Goal: Browse casually: Explore the website without a specific task or goal

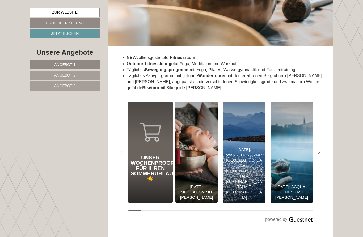
scroll to position [2139, 0]
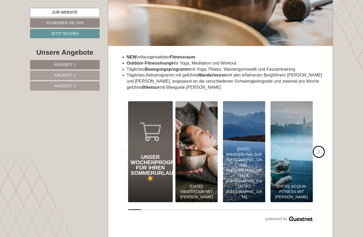
click at [319, 150] on icon "#gn-shop-3 .a-arrow { fill:#4a8f1b; }" at bounding box center [319, 152] width 3 height 5
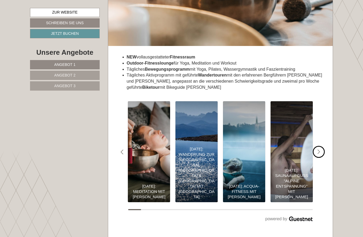
click at [322, 146] on div "#gn-shop-3 .a-arrow { fill:#4a8f1b; }" at bounding box center [319, 152] width 12 height 12
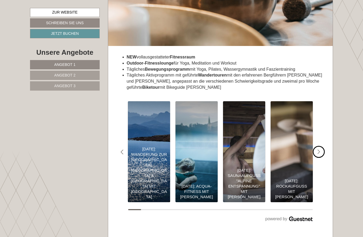
click at [321, 146] on div "#gn-shop-3 .a-arrow { fill:#4a8f1b; }" at bounding box center [319, 152] width 12 height 12
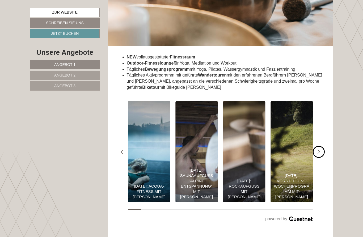
click at [319, 146] on div "#gn-shop-3 .a-arrow { fill:#4a8f1b; }" at bounding box center [319, 152] width 12 height 12
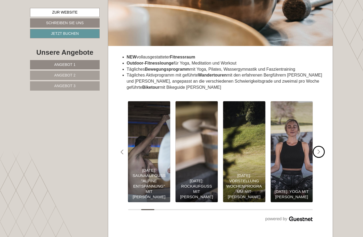
click at [321, 146] on div "#gn-shop-3 .a-arrow { fill:#4a8f1b; }" at bounding box center [319, 152] width 12 height 12
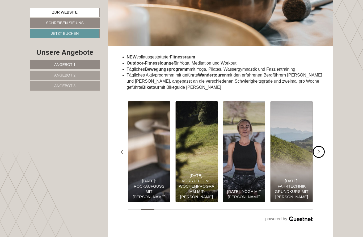
click at [318, 150] on icon "#gn-shop-3 .a-arrow { fill:#4a8f1b; }" at bounding box center [319, 152] width 3 height 5
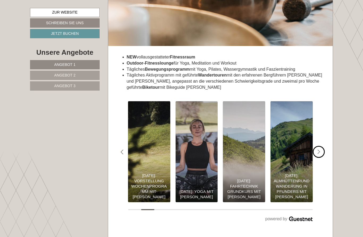
click at [320, 146] on div "#gn-shop-3 .a-arrow { fill:#4a8f1b; }" at bounding box center [319, 152] width 12 height 12
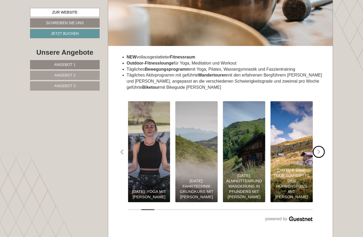
click at [321, 146] on div "#gn-shop-3 .a-arrow { fill:#4a8f1b; }" at bounding box center [319, 152] width 12 height 12
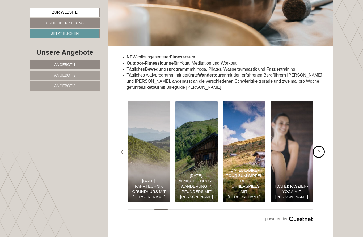
click at [321, 146] on div "#gn-shop-3 .a-arrow { fill:#4a8f1b; }" at bounding box center [319, 152] width 12 height 12
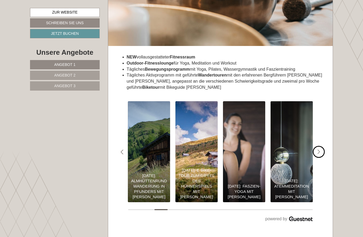
click at [319, 150] on icon "#gn-shop-3 .a-arrow { fill:#4a8f1b; }" at bounding box center [319, 152] width 3 height 5
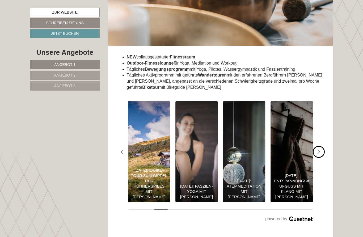
click at [321, 146] on div "#gn-shop-3 .a-arrow { fill:#4a8f1b; }" at bounding box center [319, 152] width 12 height 12
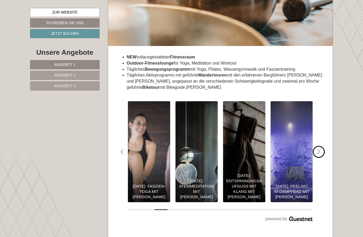
click at [317, 146] on div "#gn-shop-3 .a-arrow { fill:#4a8f1b; }" at bounding box center [319, 152] width 12 height 12
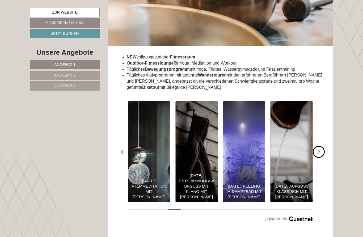
click at [320, 150] on icon "Next slide" at bounding box center [319, 152] width 3 height 5
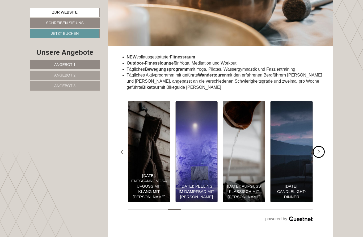
click at [319, 150] on icon "#gn-shop-3 .a-arrow { fill:#4a8f1b; }" at bounding box center [319, 152] width 3 height 5
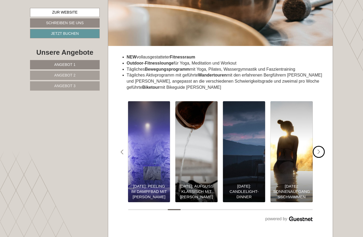
click at [318, 146] on div "#gn-shop-3 .a-arrow { fill:#4a8f1b; }" at bounding box center [319, 152] width 12 height 12
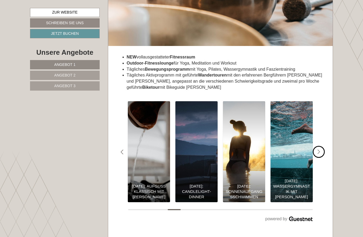
click at [318, 146] on div "#gn-shop-3 .a-arrow { fill:#4a8f1b; }" at bounding box center [319, 152] width 12 height 12
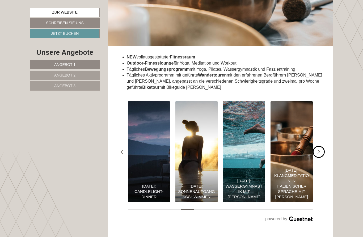
click at [320, 150] on icon "Next slide" at bounding box center [319, 152] width 3 height 5
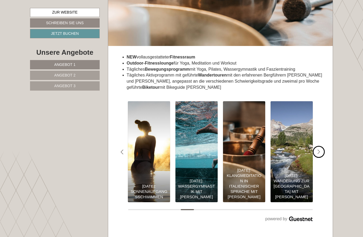
click at [316, 146] on div "#gn-shop-3 .a-arrow { fill:#4a8f1b; }" at bounding box center [319, 152] width 12 height 12
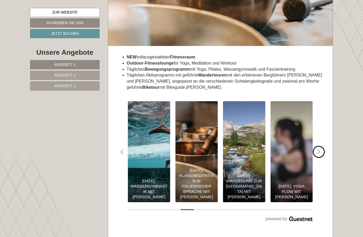
click at [313, 134] on img at bounding box center [292, 151] width 47 height 111
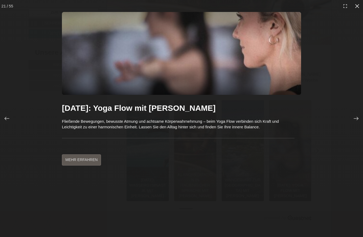
click at [354, 8] on div at bounding box center [357, 6] width 12 height 12
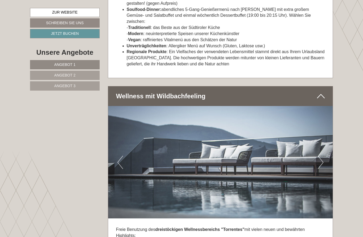
scroll to position [1703, 0]
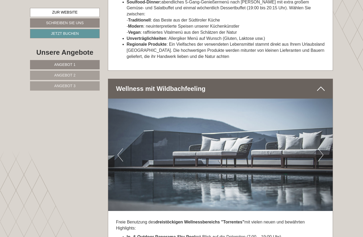
click at [327, 133] on img at bounding box center [220, 155] width 225 height 113
click at [321, 148] on button "Next" at bounding box center [321, 154] width 6 height 13
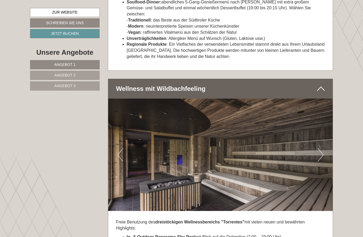
click at [324, 130] on img at bounding box center [220, 155] width 225 height 113
click at [328, 132] on img at bounding box center [220, 155] width 225 height 113
click at [320, 148] on button "Next" at bounding box center [321, 154] width 6 height 13
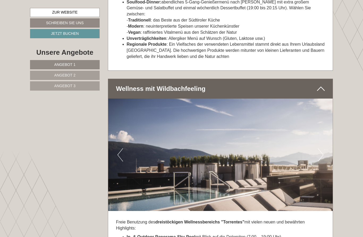
click at [321, 148] on button "Next" at bounding box center [321, 154] width 6 height 13
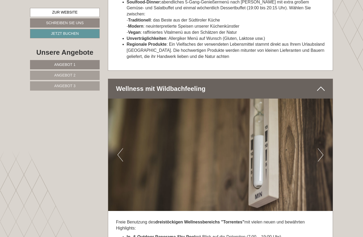
click at [322, 148] on button "Next" at bounding box center [321, 154] width 6 height 13
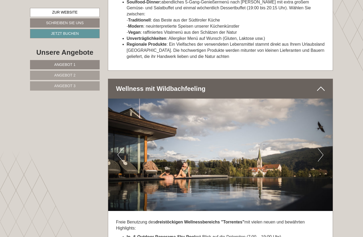
click at [323, 148] on button "Next" at bounding box center [321, 154] width 6 height 13
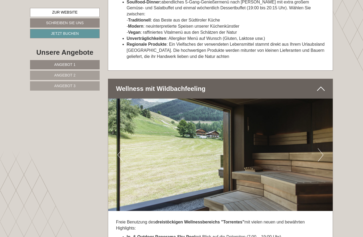
click at [322, 148] on button "Next" at bounding box center [321, 154] width 6 height 13
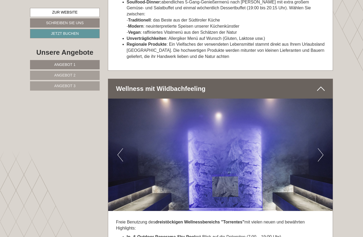
click at [323, 148] on button "Next" at bounding box center [321, 154] width 6 height 13
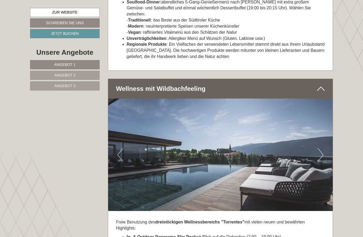
click at [325, 133] on img at bounding box center [220, 155] width 225 height 113
click at [324, 131] on img at bounding box center [220, 155] width 225 height 113
click at [322, 148] on button "Next" at bounding box center [321, 154] width 6 height 13
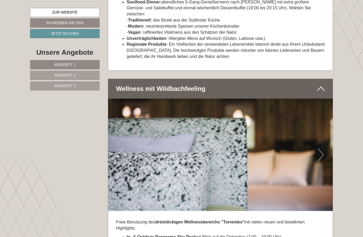
click at [322, 148] on button "Next" at bounding box center [321, 154] width 6 height 13
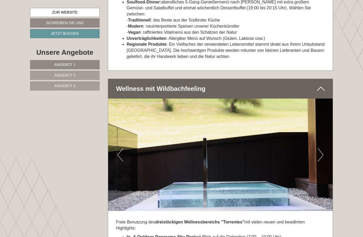
click at [321, 148] on button "Next" at bounding box center [321, 154] width 6 height 13
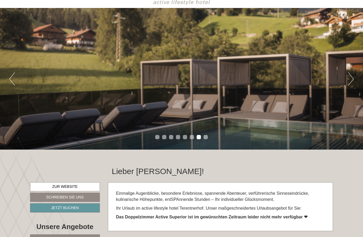
scroll to position [0, 0]
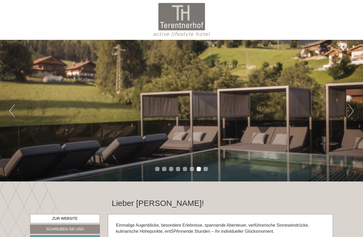
click at [351, 116] on button "Next" at bounding box center [351, 110] width 6 height 13
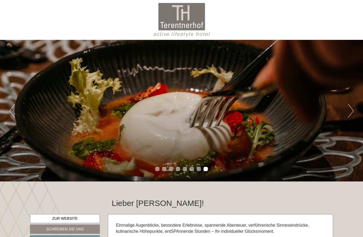
click at [347, 114] on div "Previous Next 1 2 3 4 5 6 7 8" at bounding box center [181, 111] width 363 height 142
click at [352, 108] on button "Next" at bounding box center [351, 110] width 6 height 13
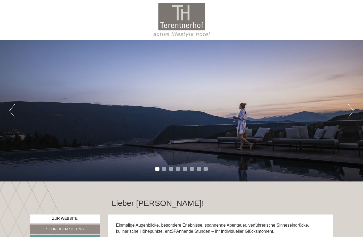
click at [353, 111] on button "Next" at bounding box center [351, 110] width 6 height 13
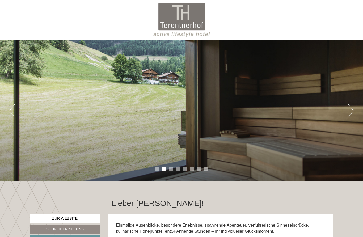
click at [352, 113] on button "Next" at bounding box center [351, 110] width 6 height 13
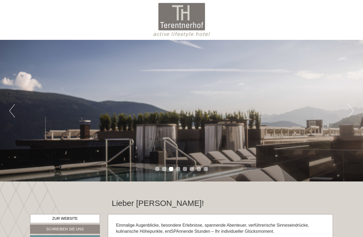
click at [354, 110] on button "Next" at bounding box center [351, 110] width 6 height 13
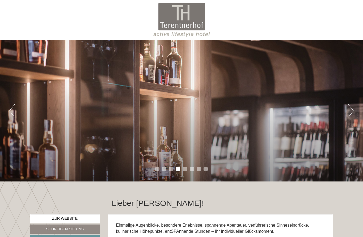
click at [354, 111] on button "Next" at bounding box center [351, 110] width 6 height 13
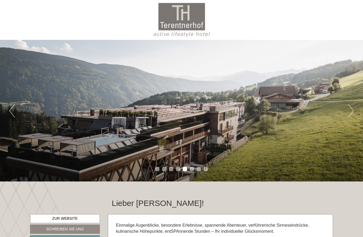
click at [352, 112] on button "Next" at bounding box center [351, 110] width 6 height 13
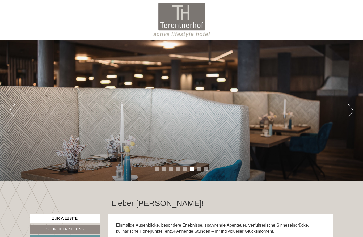
click at [352, 113] on button "Next" at bounding box center [351, 110] width 6 height 13
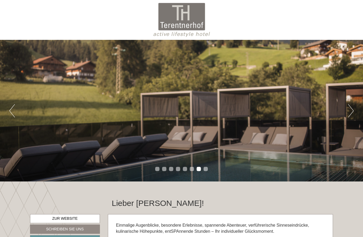
click at [249, 235] on div "Einmalige Augenblicke, besondere Erlebnisse, spannende Abenteuer, verführerisch…" at bounding box center [220, 239] width 225 height 48
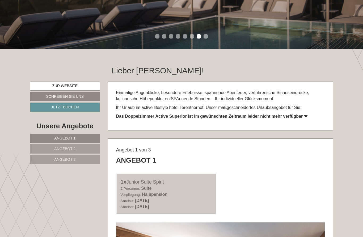
scroll to position [142, 0]
